Goal: Task Accomplishment & Management: Use online tool/utility

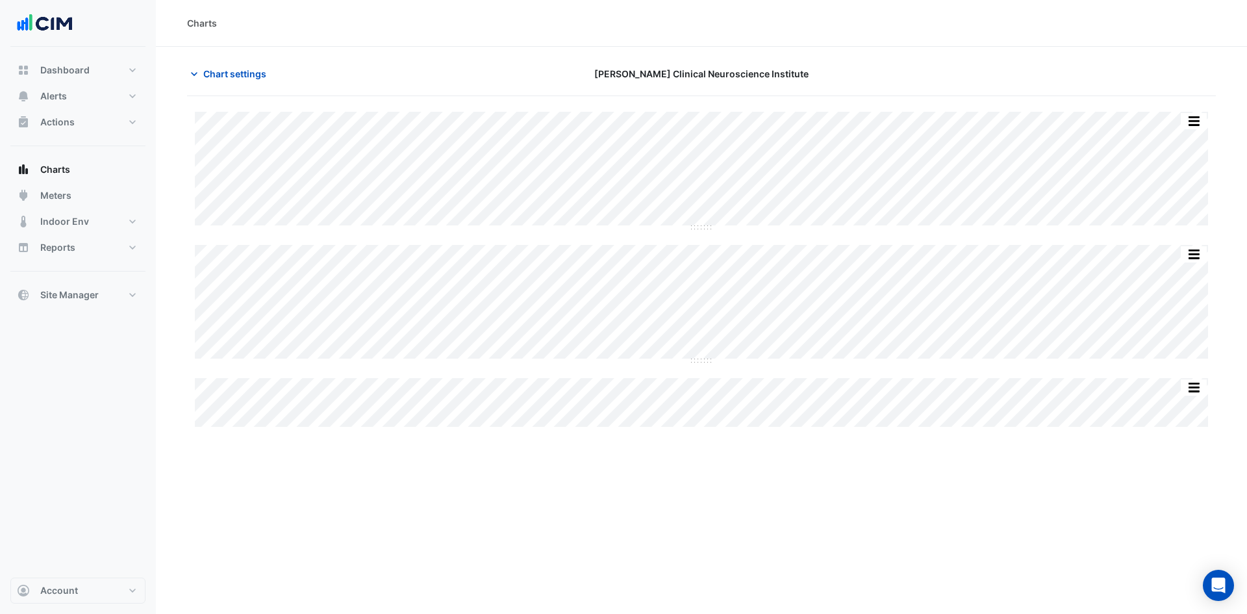
click at [1120, 39] on div "Charts" at bounding box center [701, 23] width 1091 height 47
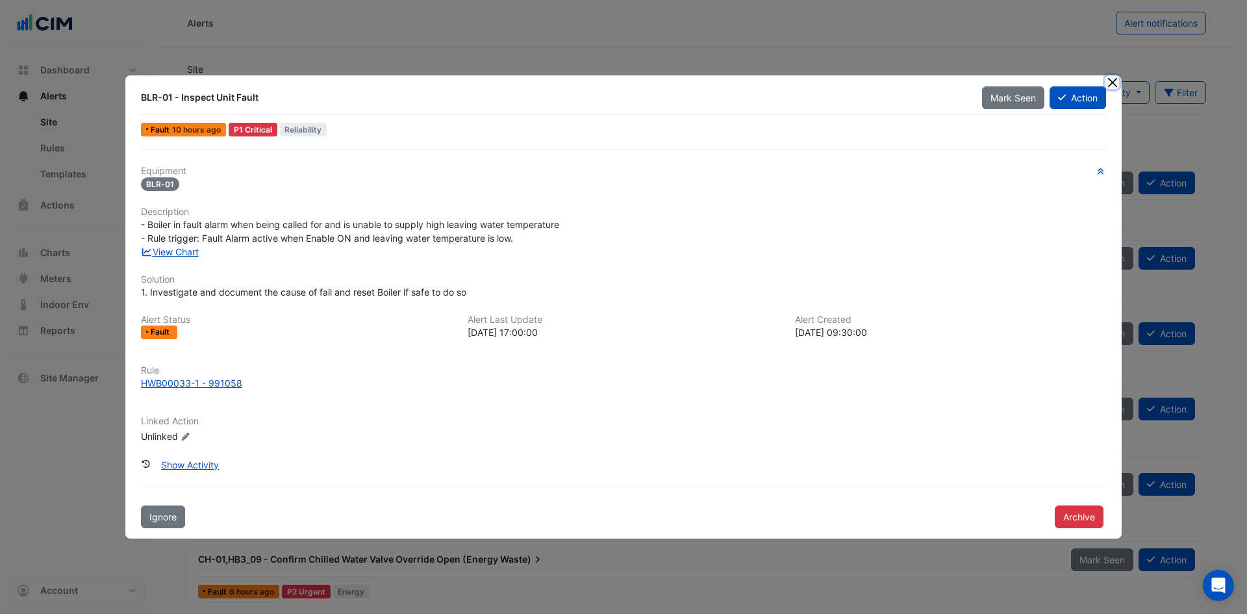
click at [1115, 82] on button "Close" at bounding box center [1113, 82] width 14 height 14
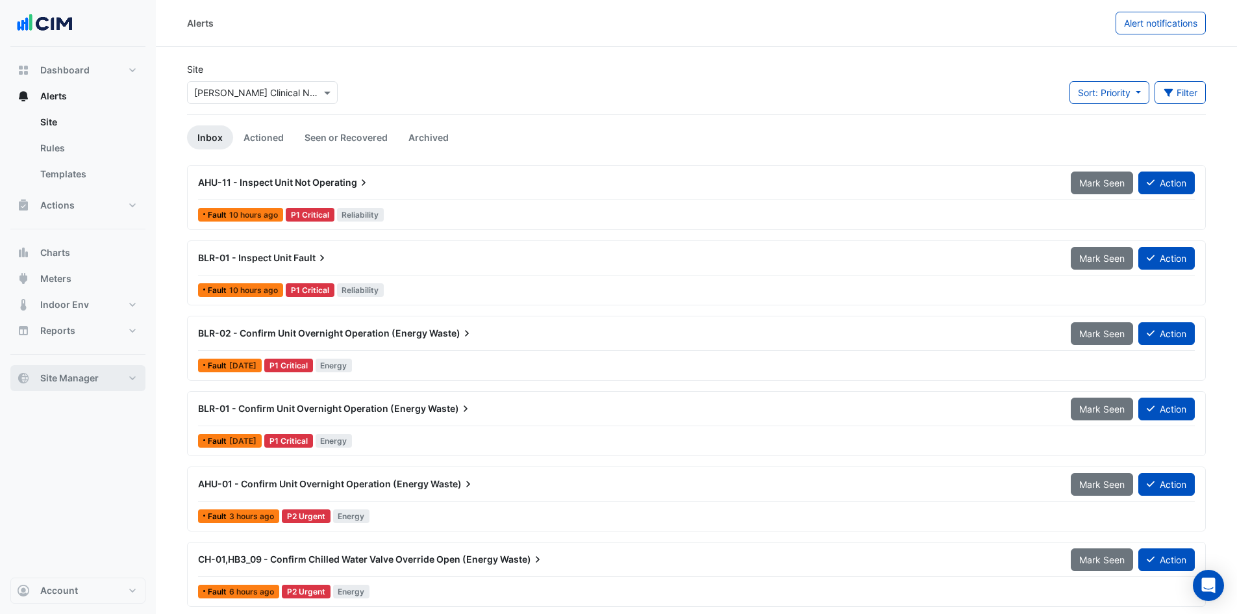
click at [125, 369] on button "Site Manager" at bounding box center [77, 378] width 135 height 26
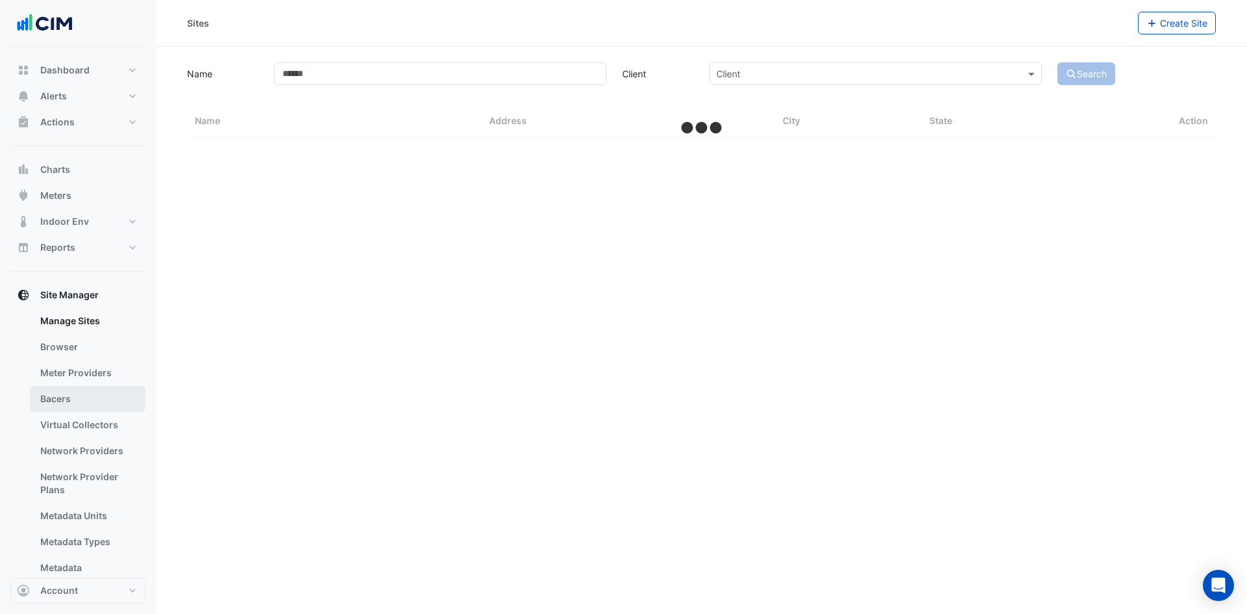
click at [82, 394] on link "Bacers" at bounding box center [88, 399] width 116 height 26
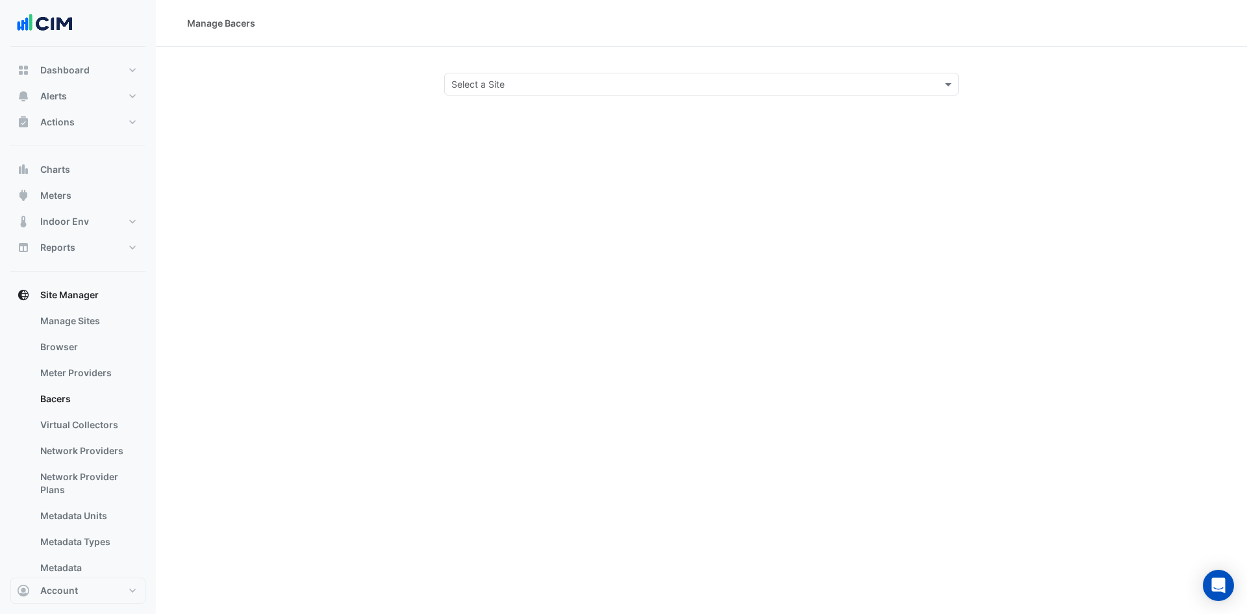
click at [572, 94] on div "Select a Site" at bounding box center [701, 84] width 514 height 23
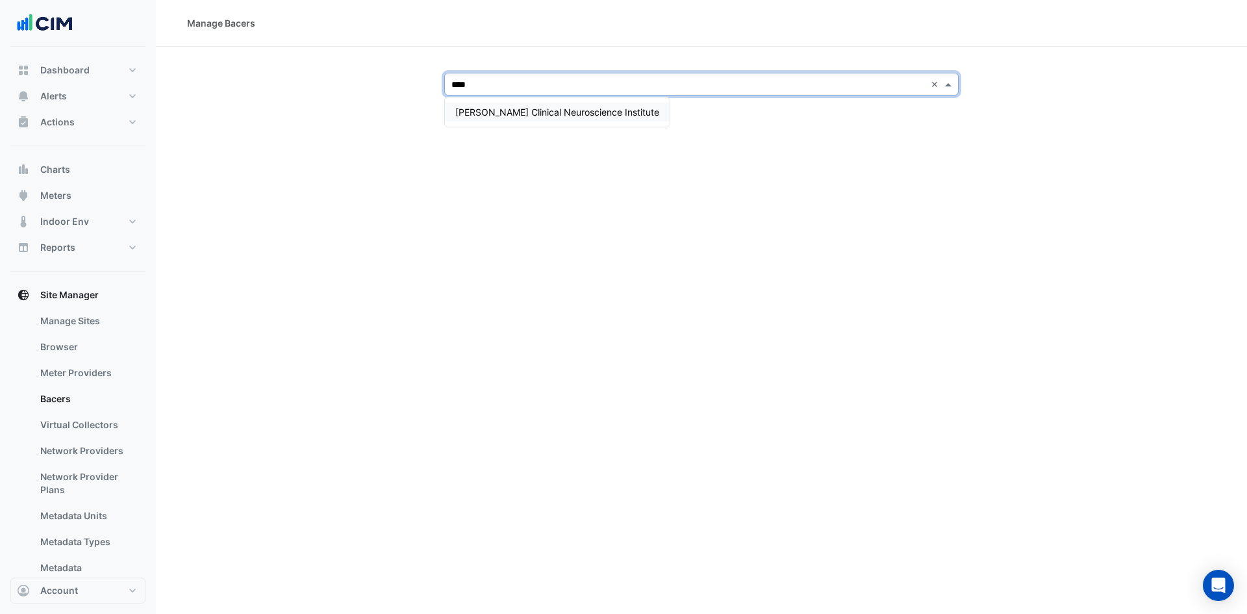
type input "****"
